Goal: Task Accomplishment & Management: Manage account settings

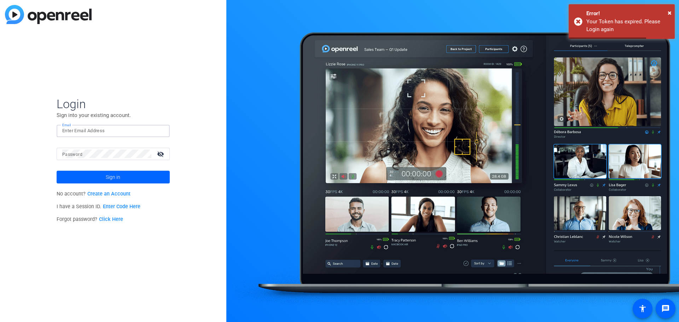
click at [104, 132] on input "Email" at bounding box center [113, 131] width 102 height 8
type input "[EMAIL_ADDRESS][DOMAIN_NAME]"
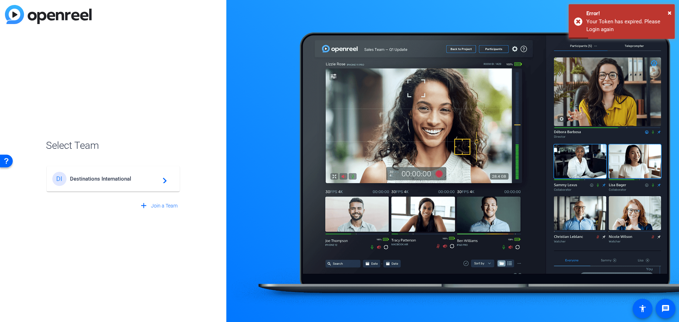
click at [104, 185] on div "DI Destinations International navigate_next" at bounding box center [113, 179] width 122 height 14
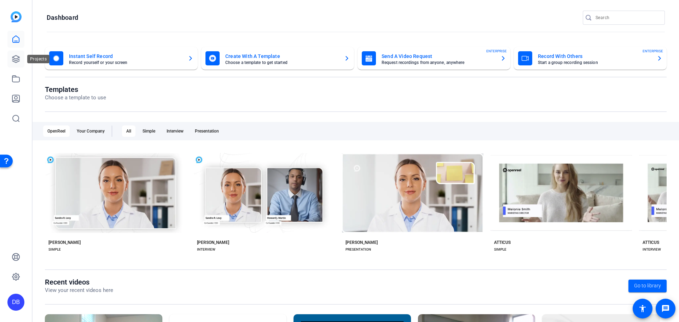
click at [16, 59] on icon at bounding box center [15, 59] width 7 height 7
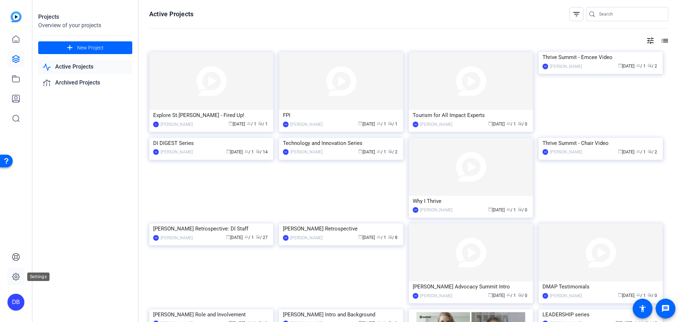
click at [14, 275] on icon at bounding box center [16, 277] width 8 height 8
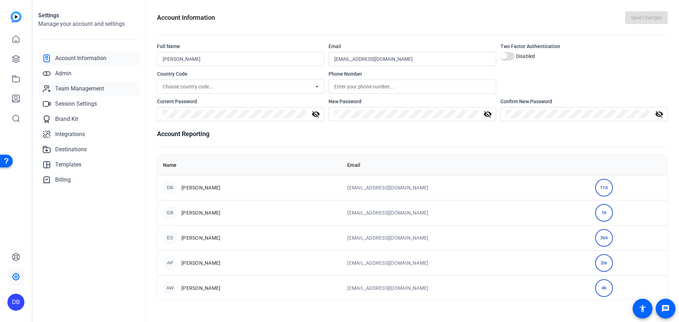
click at [74, 92] on span "Team Management" at bounding box center [79, 88] width 49 height 8
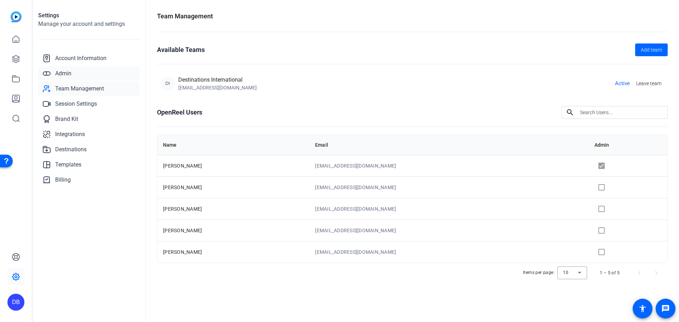
click at [84, 71] on link "Admin" at bounding box center [88, 73] width 101 height 14
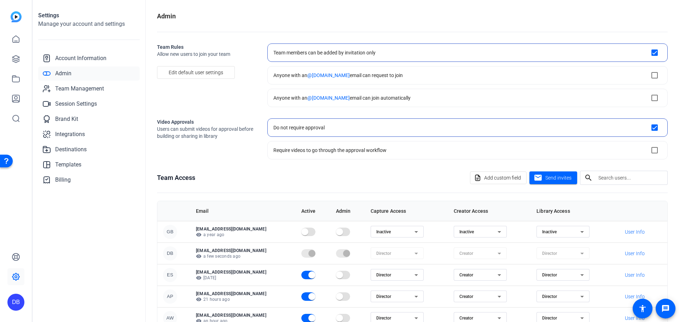
scroll to position [55, 0]
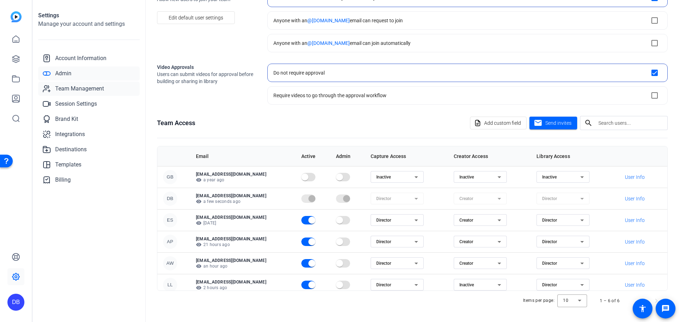
click at [79, 90] on span "Team Management" at bounding box center [79, 88] width 49 height 8
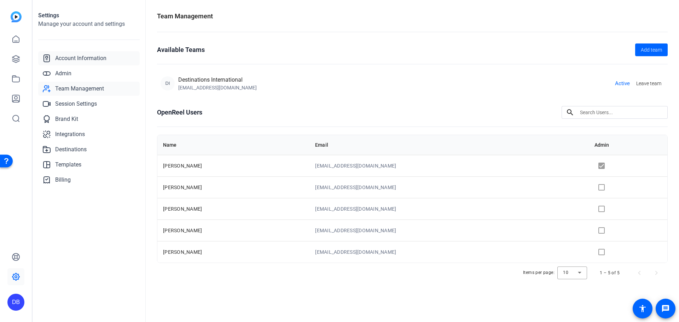
click at [80, 58] on span "Account Information" at bounding box center [80, 58] width 51 height 8
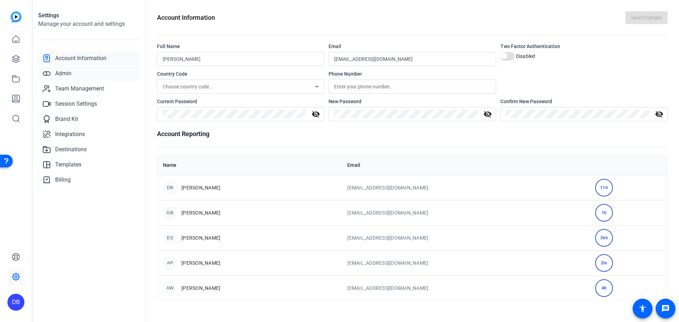
click at [72, 69] on link "Admin" at bounding box center [88, 73] width 101 height 14
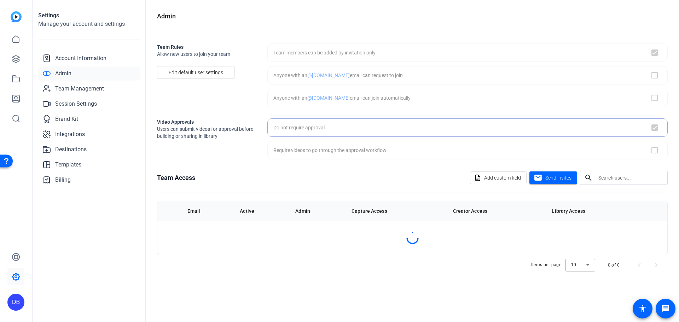
checkbox input "true"
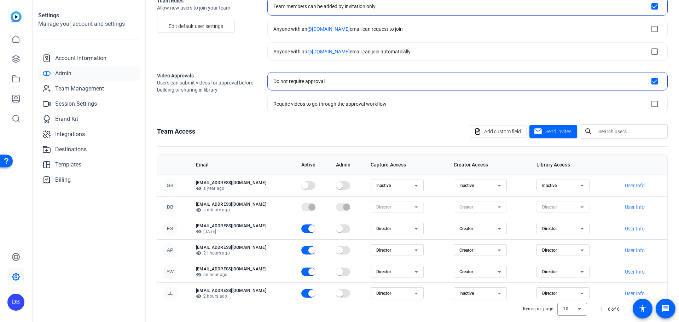
scroll to position [55, 0]
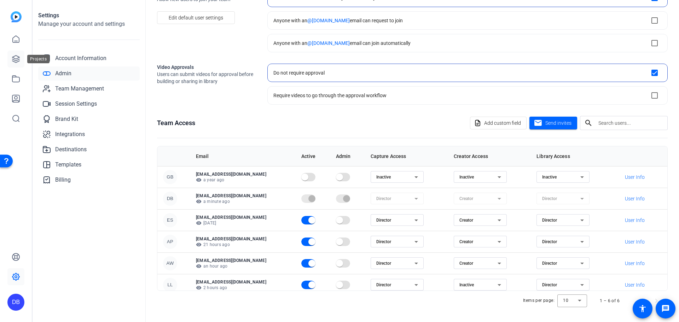
click at [15, 53] on link at bounding box center [15, 59] width 17 height 17
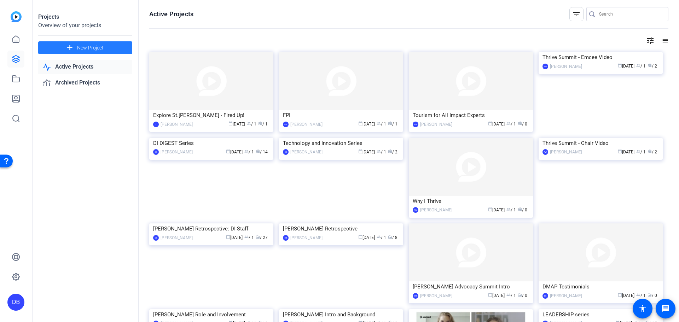
click at [73, 46] on mat-icon "add" at bounding box center [69, 47] width 9 height 9
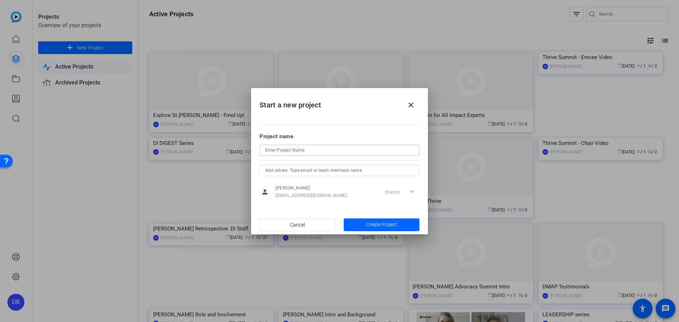
click at [296, 150] on input at bounding box center [339, 150] width 148 height 8
type input "Advocacy 2.0 Board Remarks"
click at [374, 227] on span "Create Project" at bounding box center [381, 224] width 31 height 7
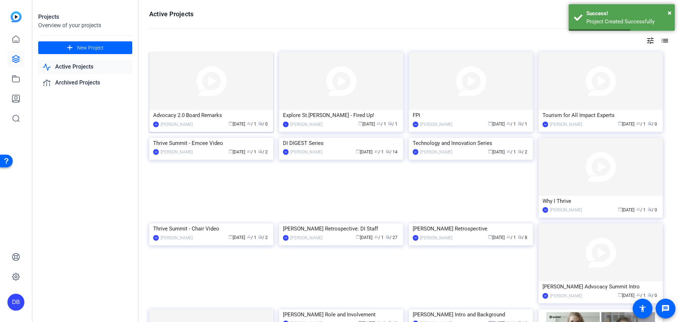
click at [216, 95] on img at bounding box center [211, 81] width 124 height 58
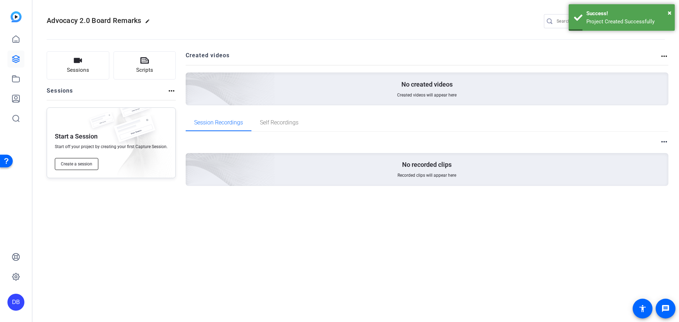
click at [81, 163] on span "Create a session" at bounding box center [76, 164] width 31 height 6
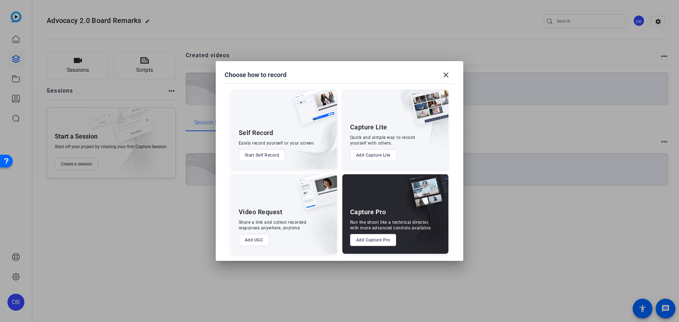
click at [253, 240] on button "Add UGC" at bounding box center [254, 240] width 31 height 12
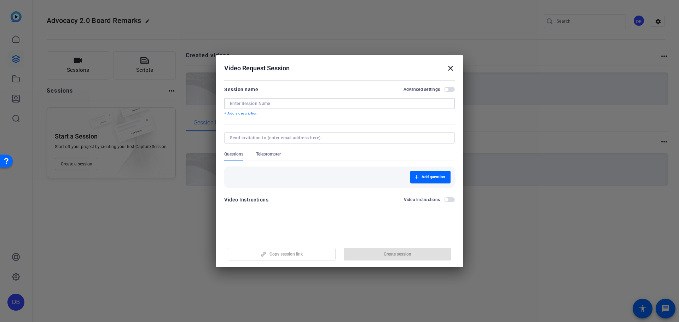
click at [278, 103] on input at bounding box center [339, 104] width 219 height 6
click at [298, 101] on input "Advocacy 2.0" at bounding box center [339, 104] width 219 height 6
type input "Advocacy 2.0 Remarks"
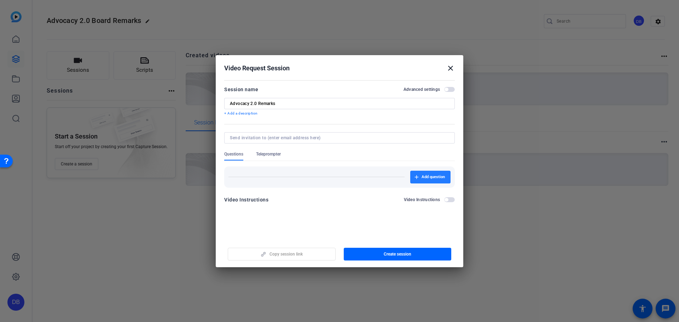
click at [427, 177] on span "Add question" at bounding box center [432, 177] width 23 height 6
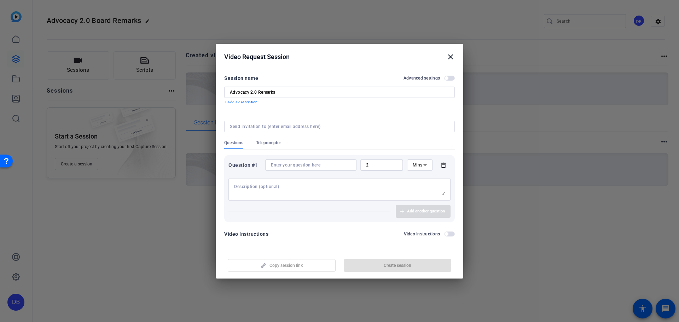
drag, startPoint x: 379, startPoint y: 164, endPoint x: 351, endPoint y: 164, distance: 28.3
click at [351, 164] on div "Question #1 2 Mins" at bounding box center [339, 164] width 222 height 11
type input "1"
click at [319, 163] on input at bounding box center [311, 165] width 80 height 6
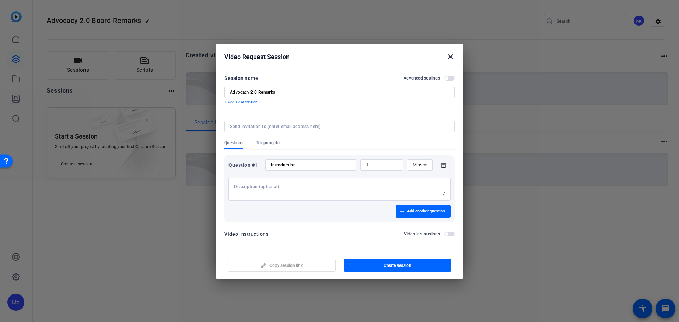
type input "Introduction"
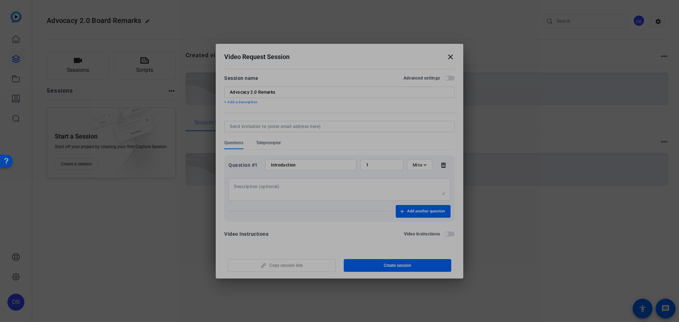
click at [293, 183] on div at bounding box center [339, 189] width 211 height 23
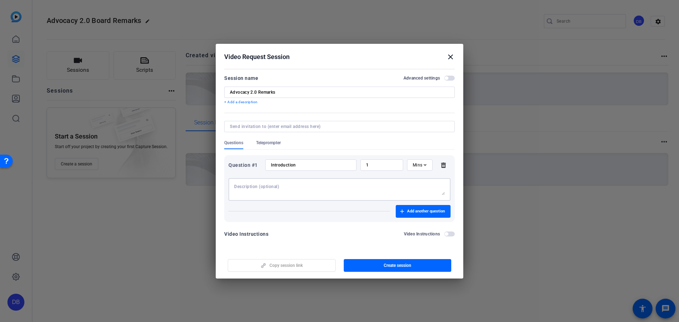
click at [268, 189] on textarea at bounding box center [339, 189] width 211 height 11
click at [272, 189] on textarea "Introduce yourself and state your introductory comments." at bounding box center [339, 189] width 211 height 11
type textarea "Introduce yourself, your relationship to the board, and your introductory comme…"
click at [411, 207] on span "button" at bounding box center [423, 211] width 55 height 17
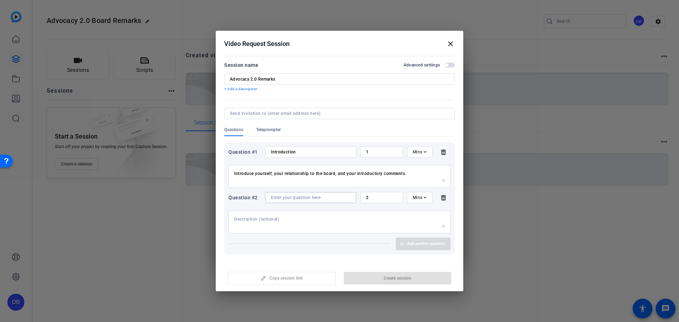
click at [290, 195] on input at bounding box center [311, 198] width 80 height 6
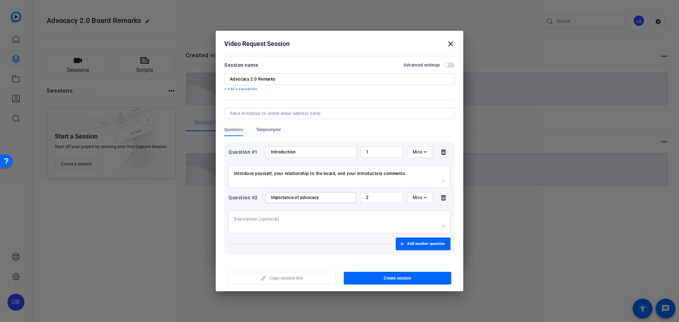
type input "Importance of advocacy"
drag, startPoint x: 369, startPoint y: 198, endPoint x: 346, endPoint y: 193, distance: 24.2
click at [346, 193] on div "Question #2 Importance of advocacy 2 Mins" at bounding box center [339, 197] width 222 height 11
type input "1"
click at [294, 218] on textarea at bounding box center [339, 221] width 211 height 11
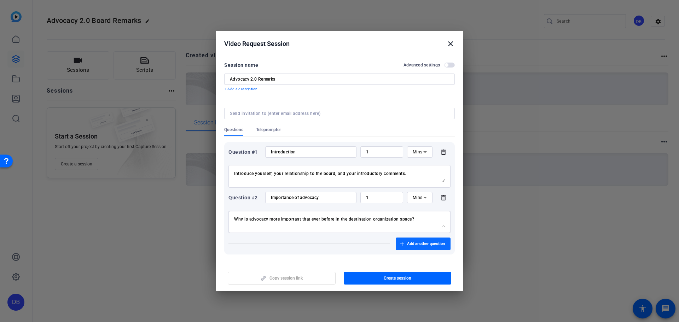
type textarea "Why is advocacy more important that ever before in the destination organization…"
click at [419, 245] on span "Add another question" at bounding box center [426, 244] width 38 height 6
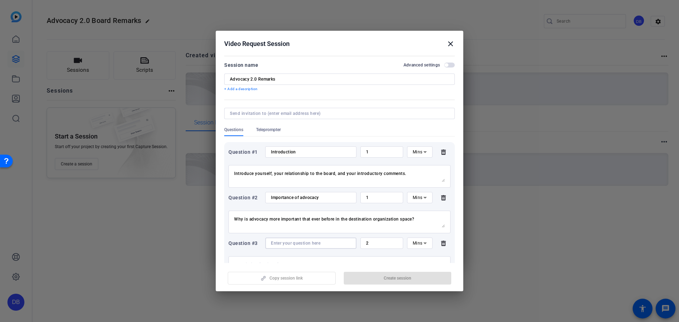
click at [284, 245] on input at bounding box center [311, 243] width 80 height 6
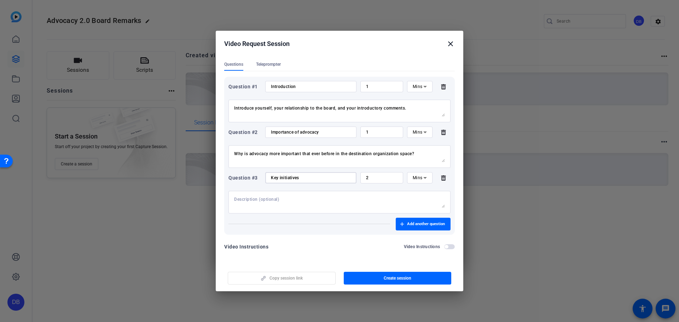
type input "Key initiatives"
drag, startPoint x: 383, startPoint y: 179, endPoint x: 328, endPoint y: 175, distance: 54.2
click at [328, 175] on div "Question #3 Key initiatives 2 Mins" at bounding box center [339, 177] width 222 height 11
type input "1"
click at [273, 202] on textarea at bounding box center [339, 202] width 211 height 11
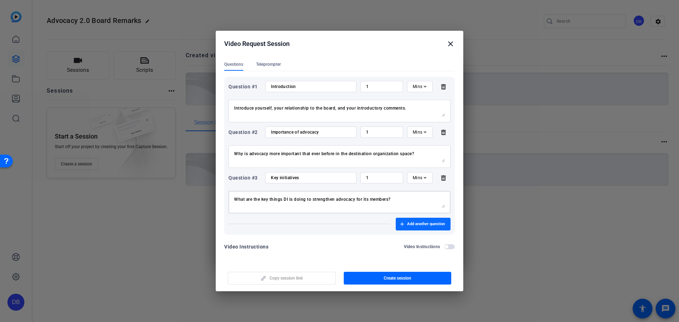
type textarea "What are the key things DI is doing to strengthen advocacy for its members?"
click at [422, 228] on span "button" at bounding box center [423, 224] width 55 height 17
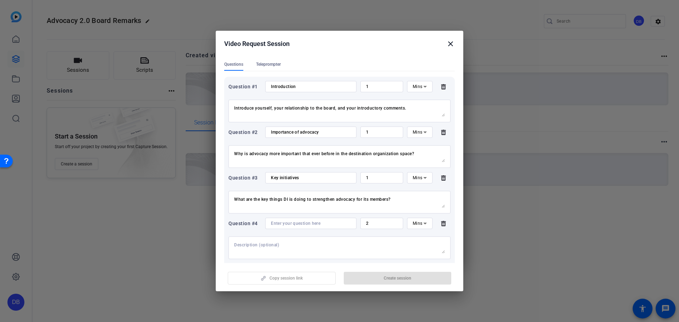
scroll to position [111, 0]
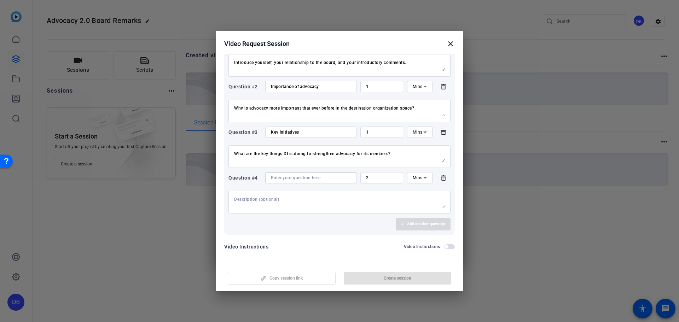
click at [293, 178] on input at bounding box center [311, 178] width 80 height 6
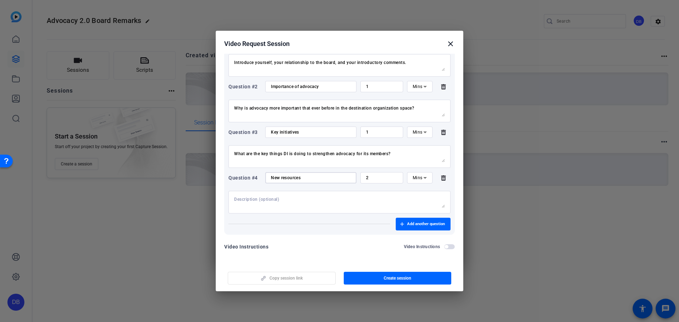
type input "New resources"
drag, startPoint x: 375, startPoint y: 180, endPoint x: 330, endPoint y: 174, distance: 46.0
click at [330, 174] on div "Question #4 New resources 2 Mins" at bounding box center [339, 177] width 222 height 11
type input "1"
click at [274, 198] on textarea at bounding box center [339, 202] width 211 height 11
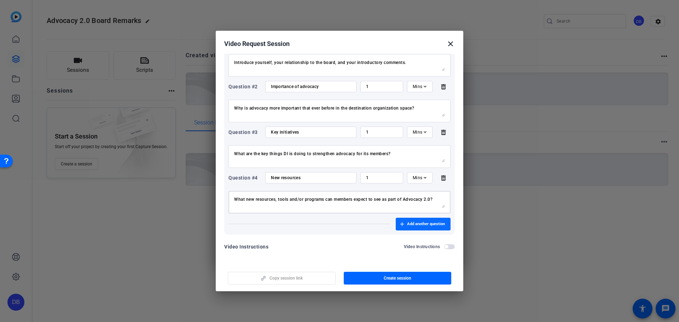
type textarea "What new resources, tools and/or programs can members expect to see as part of …"
click at [430, 226] on span "Add another question" at bounding box center [426, 224] width 38 height 6
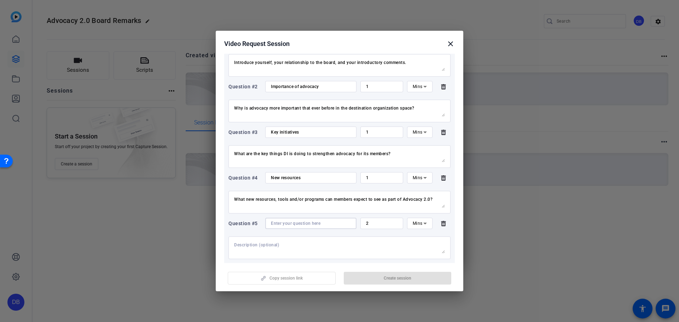
click at [281, 222] on input at bounding box center [311, 224] width 80 height 6
type input "Professional development"
type input "1"
click at [268, 250] on textarea at bounding box center [339, 247] width 211 height 11
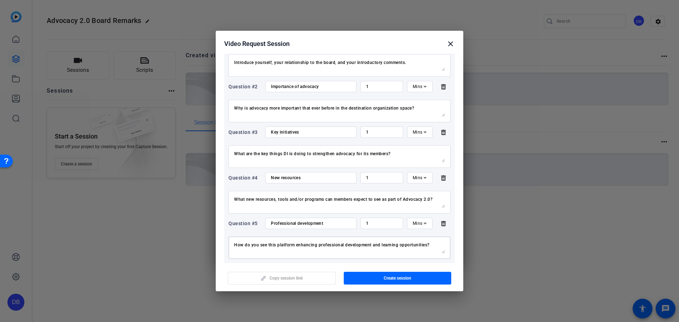
scroll to position [157, 0]
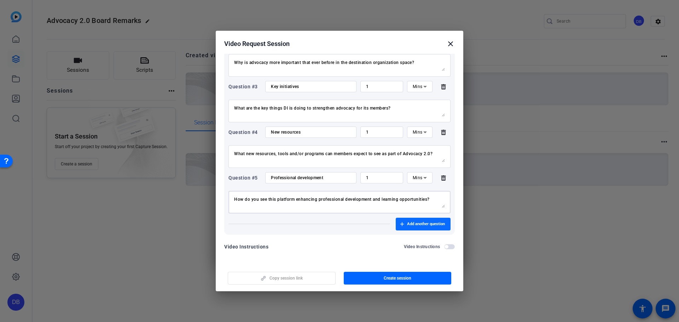
type textarea "How do you see this platform enhancing professional development and learning op…"
click at [429, 218] on span "button" at bounding box center [423, 224] width 55 height 17
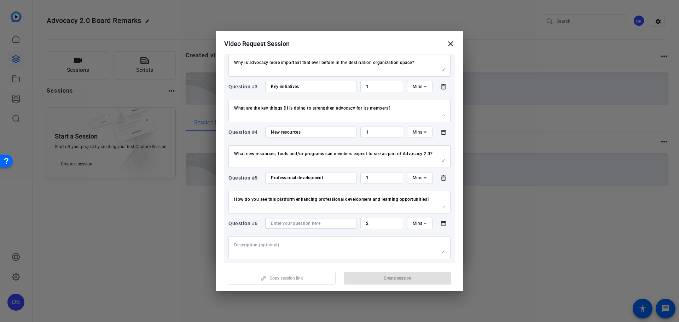
click at [299, 223] on input at bounding box center [311, 224] width 80 height 6
type input "Learn from peers"
drag, startPoint x: 378, startPoint y: 223, endPoint x: 343, endPoint y: 222, distance: 35.4
click at [343, 222] on div "Question #6 Learn from peers 2 Mins" at bounding box center [339, 223] width 222 height 11
type input "1"
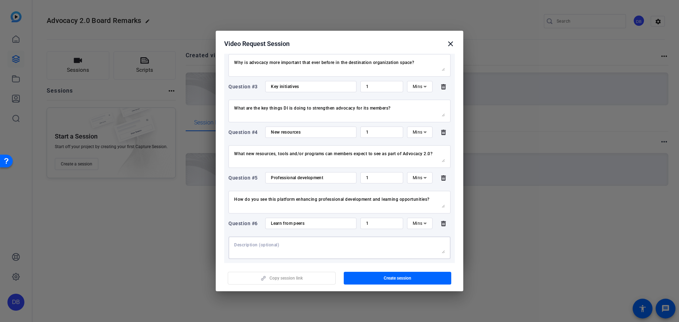
click at [242, 248] on textarea at bounding box center [339, 247] width 211 height 11
type textarea "Why is it important to utilize this platform as an opportunity to learn from pe…"
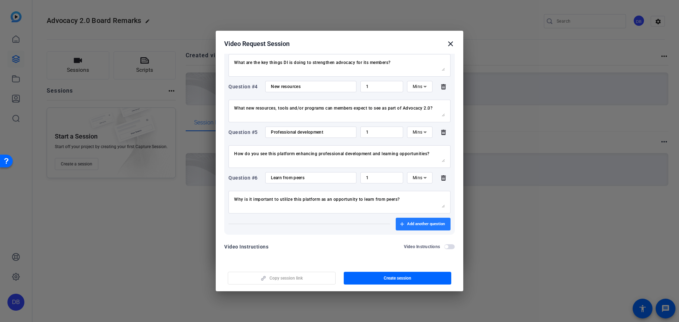
click at [427, 227] on span "button" at bounding box center [423, 224] width 55 height 17
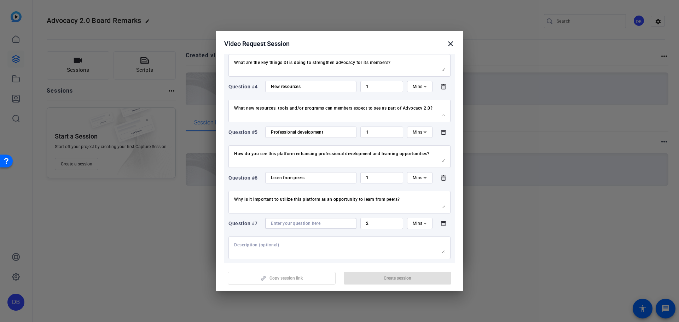
click at [292, 222] on input at bounding box center [311, 224] width 80 height 6
type input "Board perspective"
type input "1"
click at [314, 241] on div at bounding box center [339, 248] width 211 height 23
click at [282, 254] on div at bounding box center [339, 248] width 211 height 23
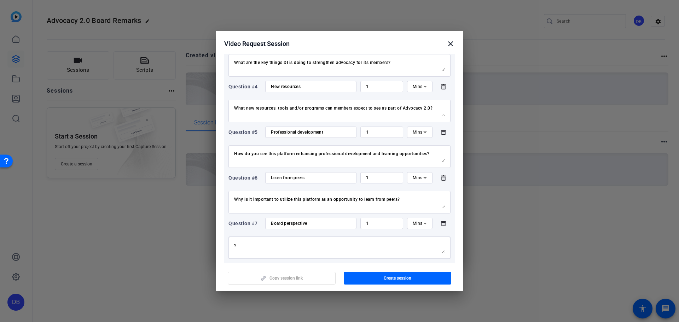
type textarea "s"
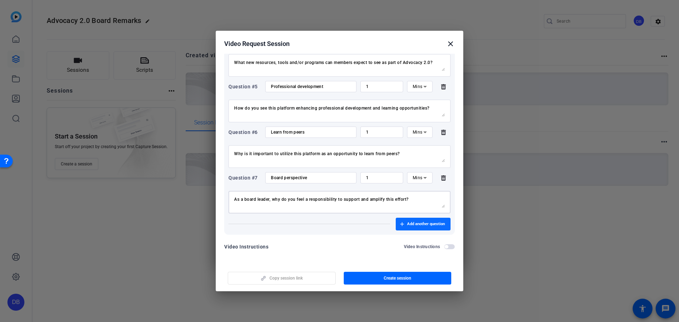
type textarea "As a board leader, why do you feel a responsibility to support and amplify this…"
click at [420, 220] on span "button" at bounding box center [423, 224] width 55 height 17
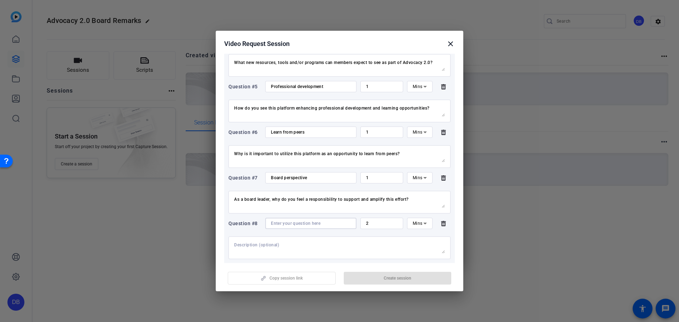
click at [298, 222] on input at bounding box center [311, 224] width 80 height 6
type input "Closing message"
type input "1"
click at [322, 242] on textarea at bounding box center [339, 247] width 211 height 11
paste textarea "Why is this a defining moment for our industry – and what makes you hopeful abo…"
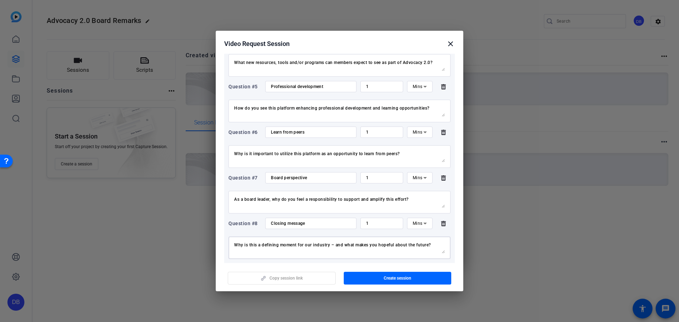
scroll to position [293, 0]
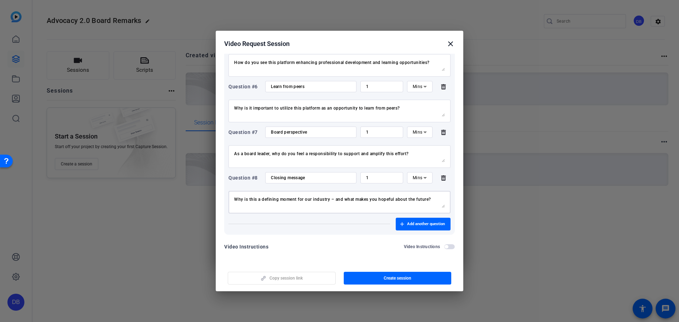
type textarea "Why is this a defining moment for our industry – and what makes you hopeful abo…"
click at [327, 214] on div "Question #1 Introduction 1 Mins Introduce yourself, your relationship to the bo…" at bounding box center [339, 42] width 230 height 386
click at [370, 282] on span "button" at bounding box center [398, 278] width 108 height 17
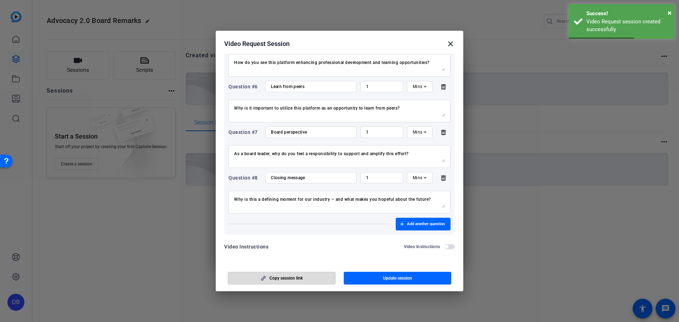
click at [297, 276] on span "Copy session link" at bounding box center [285, 278] width 33 height 6
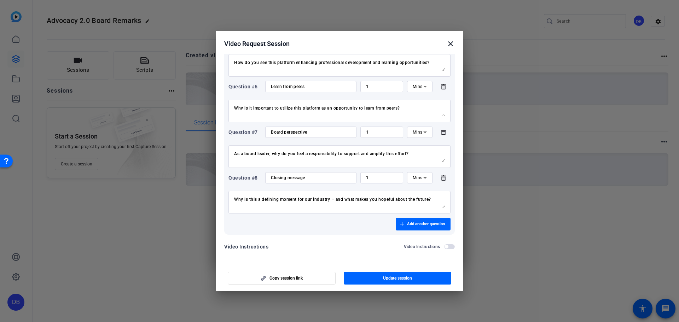
click at [448, 42] on mat-icon "close" at bounding box center [450, 44] width 8 height 8
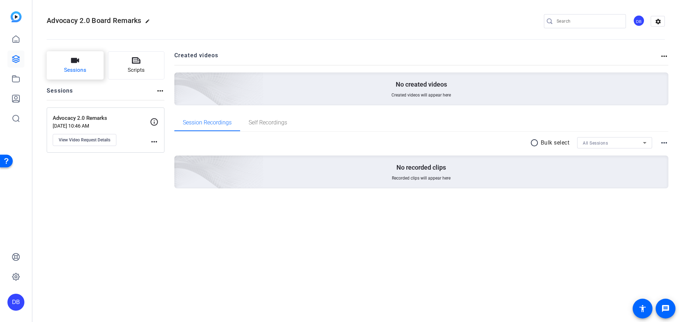
click at [81, 63] on button "Sessions" at bounding box center [75, 65] width 57 height 28
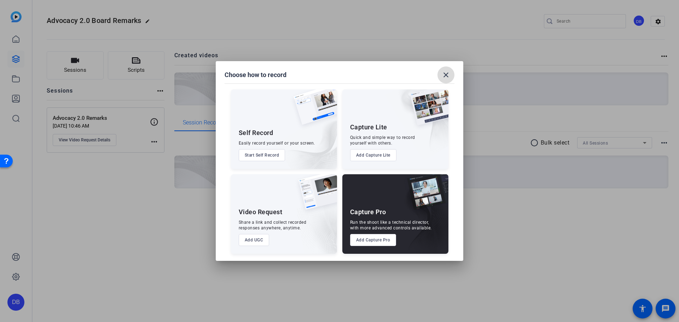
click at [448, 75] on mat-icon "close" at bounding box center [446, 75] width 8 height 8
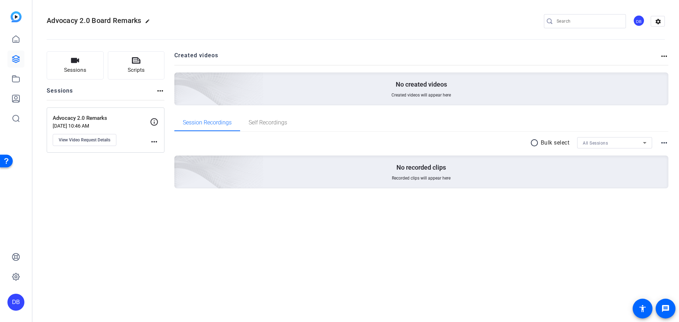
click at [150, 22] on mat-icon "edit" at bounding box center [149, 23] width 8 height 8
drag, startPoint x: 80, startPoint y: 20, endPoint x: 281, endPoint y: 23, distance: 200.8
click at [281, 23] on div "Advocacy 2.0 Board Remarks check_circle clear DB settings" at bounding box center [356, 21] width 618 height 11
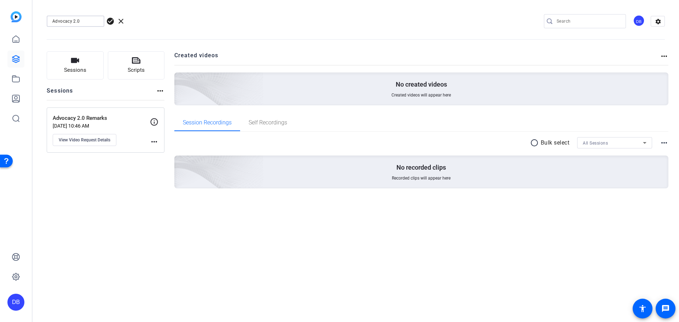
type input "Advocacy 2.0"
click at [111, 21] on span "check_circle" at bounding box center [110, 21] width 8 height 8
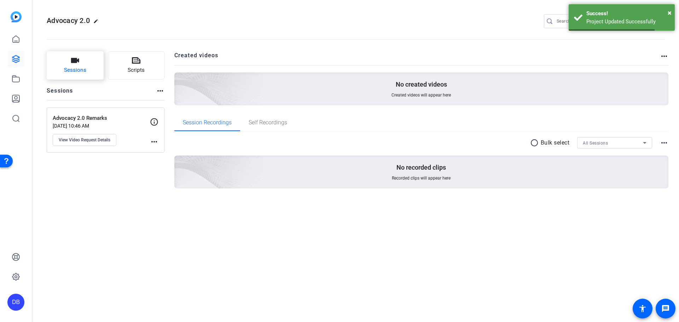
click at [72, 74] on span "Sessions" at bounding box center [75, 70] width 22 height 8
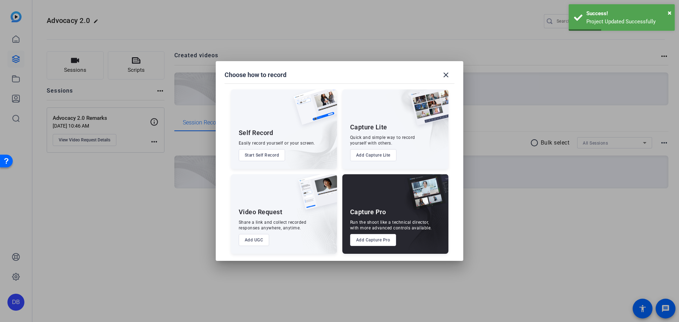
click at [255, 242] on button "Add UGC" at bounding box center [254, 240] width 31 height 12
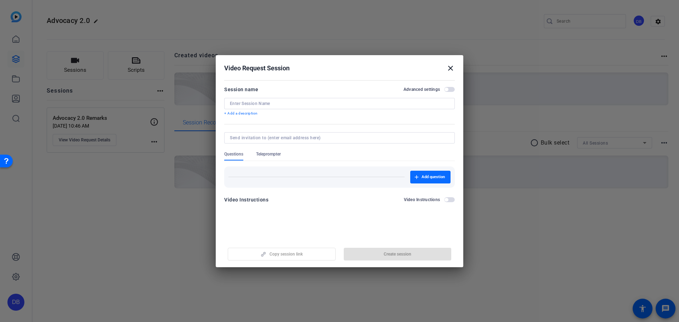
click at [432, 176] on span "Add question" at bounding box center [432, 177] width 23 height 6
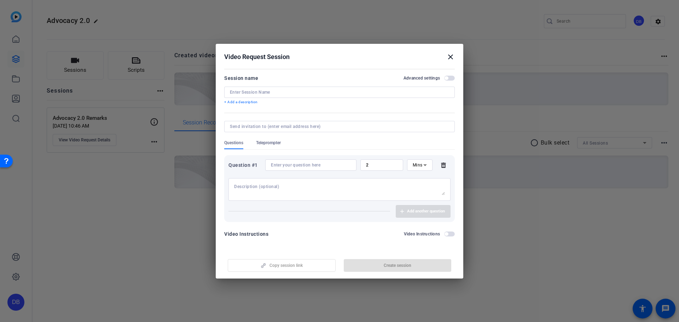
click at [297, 162] on div at bounding box center [311, 164] width 80 height 11
click at [296, 163] on input at bounding box center [311, 165] width 80 height 6
type input "D"
type input "Introduction"
type input "1"
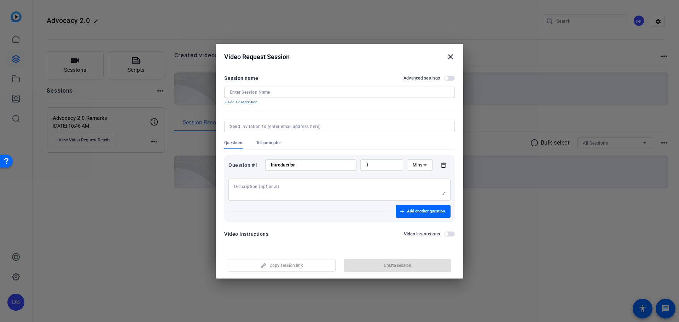
click at [450, 58] on mat-icon "close" at bounding box center [450, 57] width 8 height 8
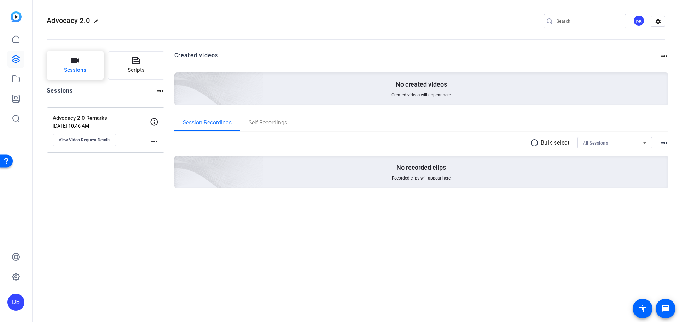
click at [86, 72] on span "Sessions" at bounding box center [75, 70] width 22 height 8
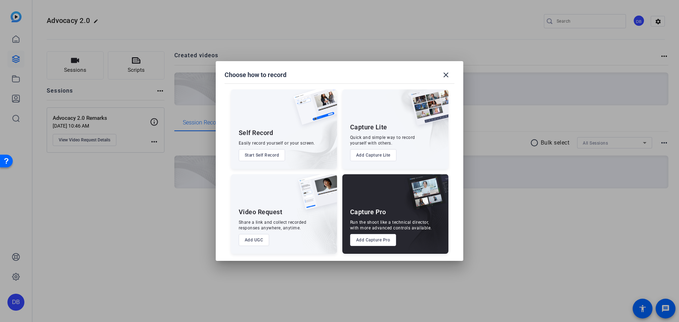
click at [370, 156] on button "Add Capture Lite" at bounding box center [373, 155] width 46 height 12
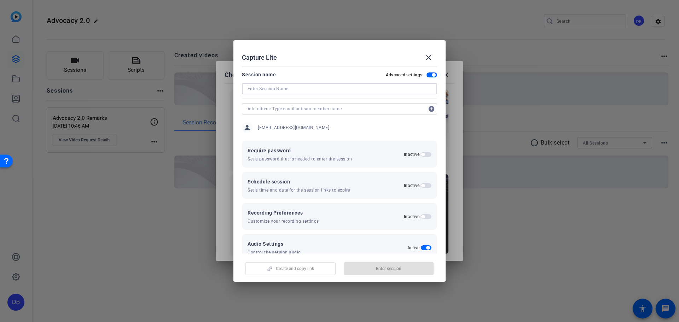
click at [304, 86] on input at bounding box center [339, 88] width 184 height 8
type input "Advocacy 2.0 with [PERSON_NAME]"
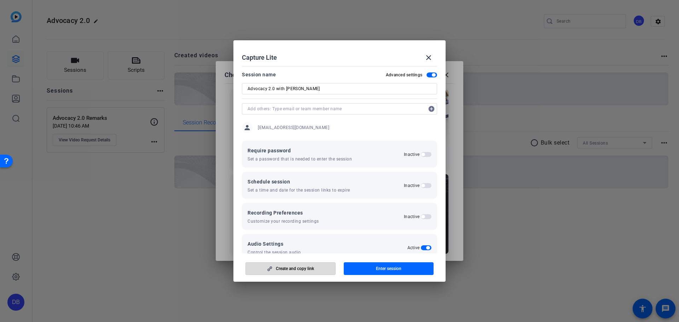
click at [302, 268] on span "Create and copy link" at bounding box center [295, 269] width 38 height 6
click at [429, 58] on mat-icon "close" at bounding box center [428, 57] width 8 height 8
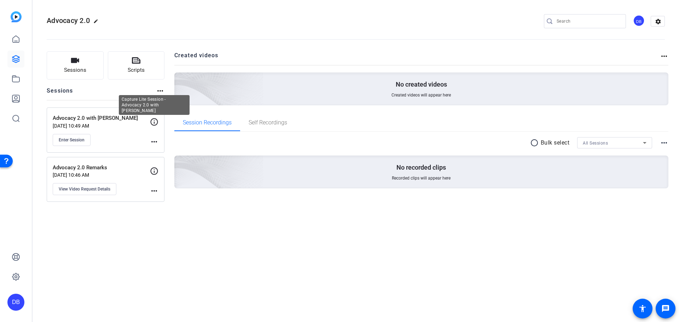
click at [155, 122] on icon at bounding box center [154, 122] width 8 height 8
click at [89, 54] on button "Sessions" at bounding box center [75, 65] width 57 height 28
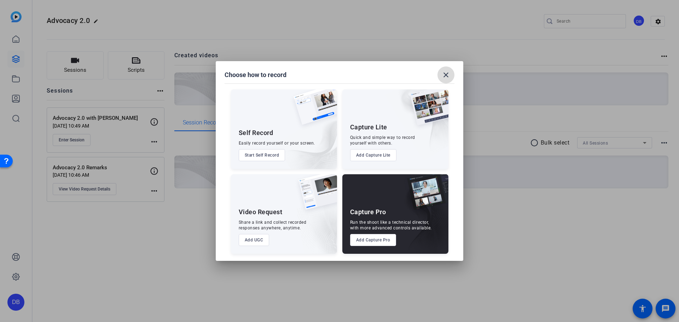
click at [443, 79] on span at bounding box center [445, 74] width 17 height 17
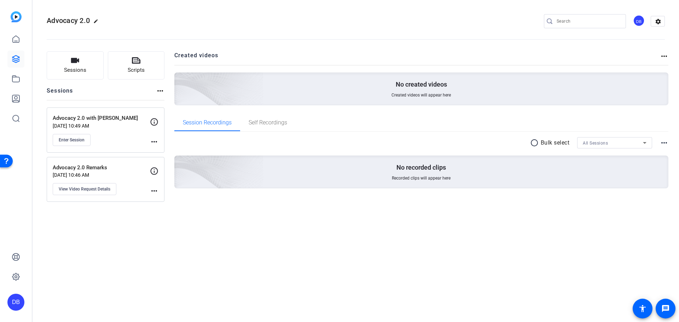
click at [152, 145] on mat-icon "more_horiz" at bounding box center [154, 142] width 8 height 8
click at [155, 149] on button "Edit Session" at bounding box center [171, 152] width 43 height 9
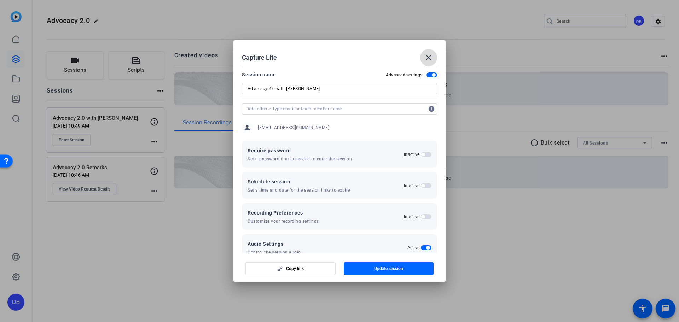
click at [431, 54] on mat-icon "close" at bounding box center [428, 57] width 8 height 8
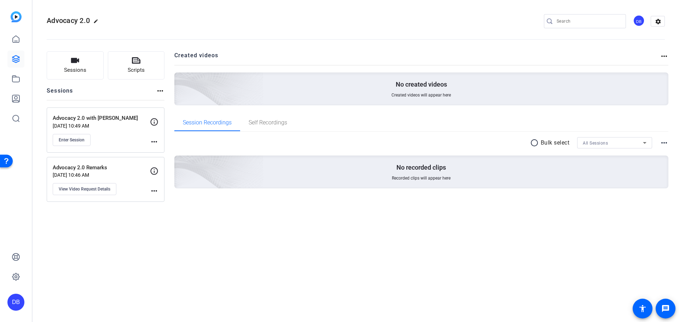
click at [156, 136] on div "more_horiz" at bounding box center [154, 132] width 8 height 28
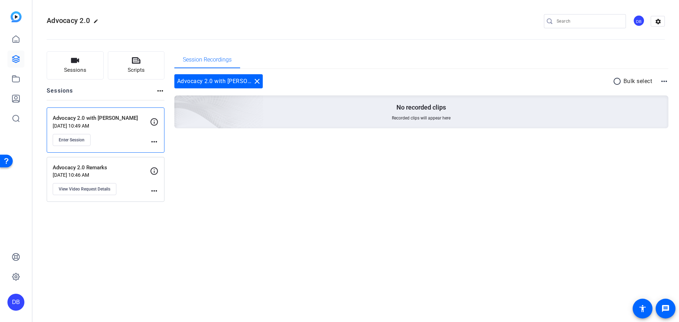
click at [157, 144] on mat-icon "more_horiz" at bounding box center [154, 142] width 8 height 8
click at [158, 151] on span "Edit Session" at bounding box center [172, 152] width 32 height 8
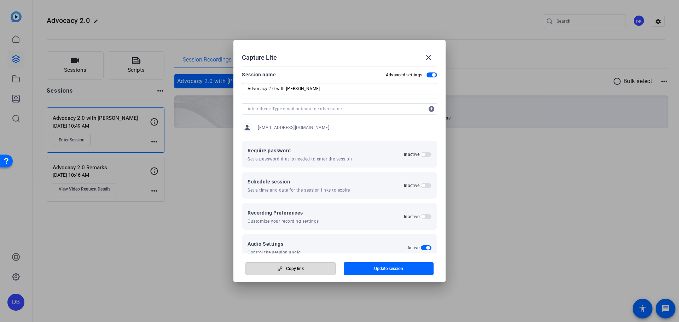
click at [282, 265] on span "button" at bounding box center [290, 268] width 89 height 17
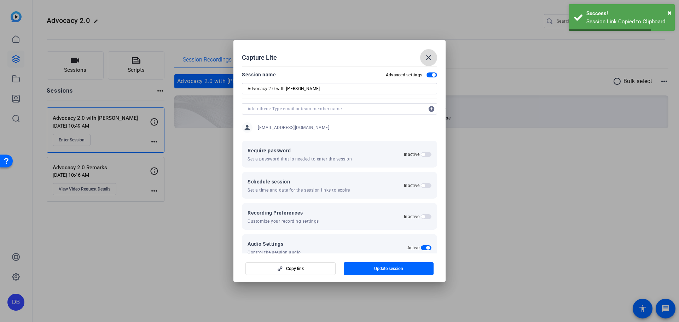
click at [427, 59] on mat-icon "close" at bounding box center [428, 57] width 8 height 8
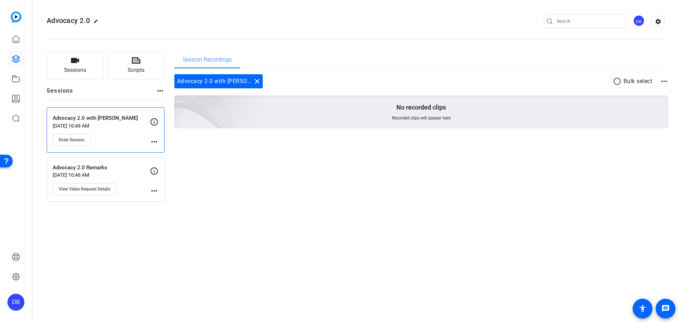
click at [152, 139] on mat-icon "more_horiz" at bounding box center [154, 142] width 8 height 8
click at [191, 141] on div at bounding box center [339, 161] width 679 height 322
click at [154, 122] on icon at bounding box center [154, 121] width 7 height 7
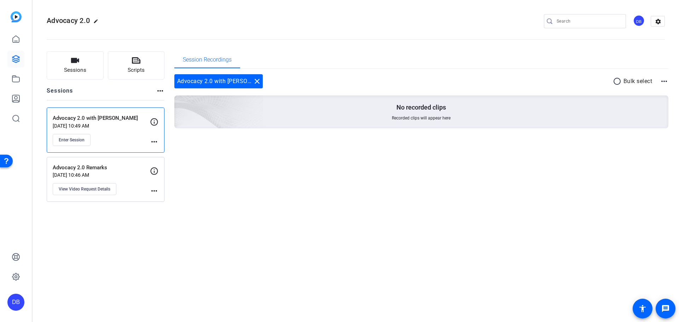
click at [153, 143] on mat-icon "more_horiz" at bounding box center [154, 142] width 8 height 8
click at [84, 127] on div at bounding box center [339, 161] width 679 height 322
click at [156, 141] on mat-icon "more_horiz" at bounding box center [154, 142] width 8 height 8
click at [167, 149] on span "Edit Session" at bounding box center [172, 152] width 32 height 8
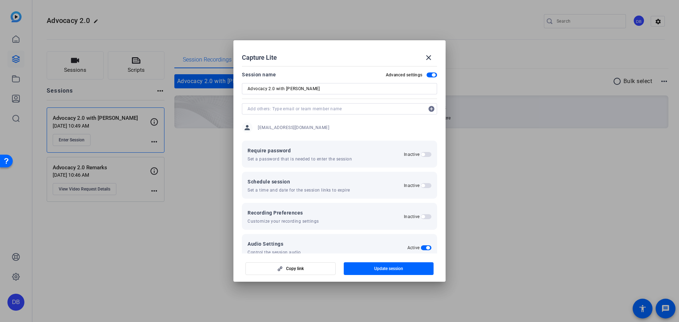
scroll to position [45, 0]
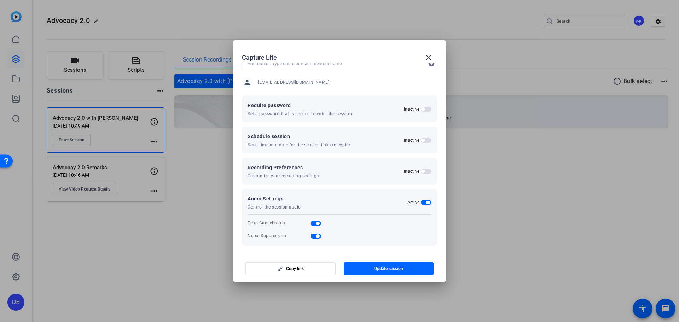
click at [421, 170] on span "button" at bounding box center [423, 172] width 4 height 4
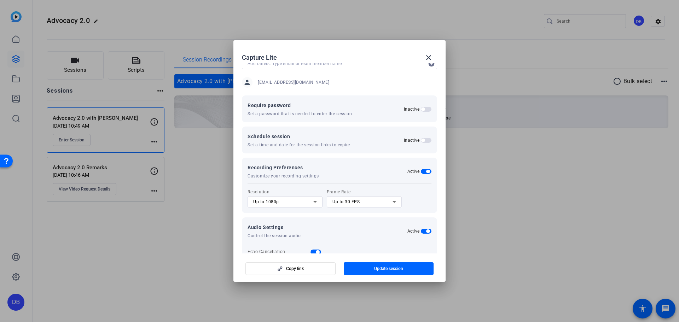
click at [421, 170] on span "button" at bounding box center [426, 171] width 11 height 5
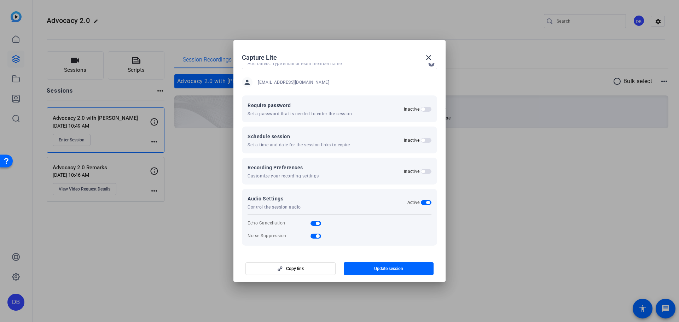
scroll to position [0, 0]
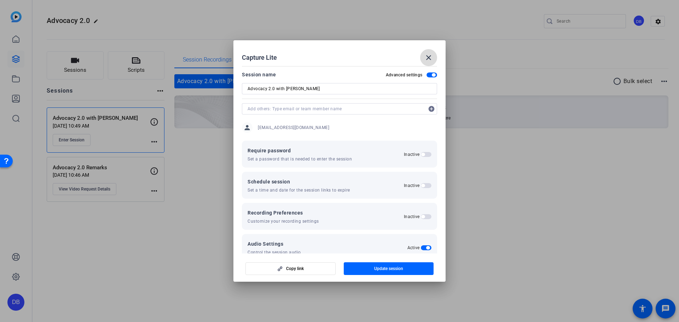
click at [433, 54] on span at bounding box center [428, 57] width 17 height 17
